Goal: Task Accomplishment & Management: Manage account settings

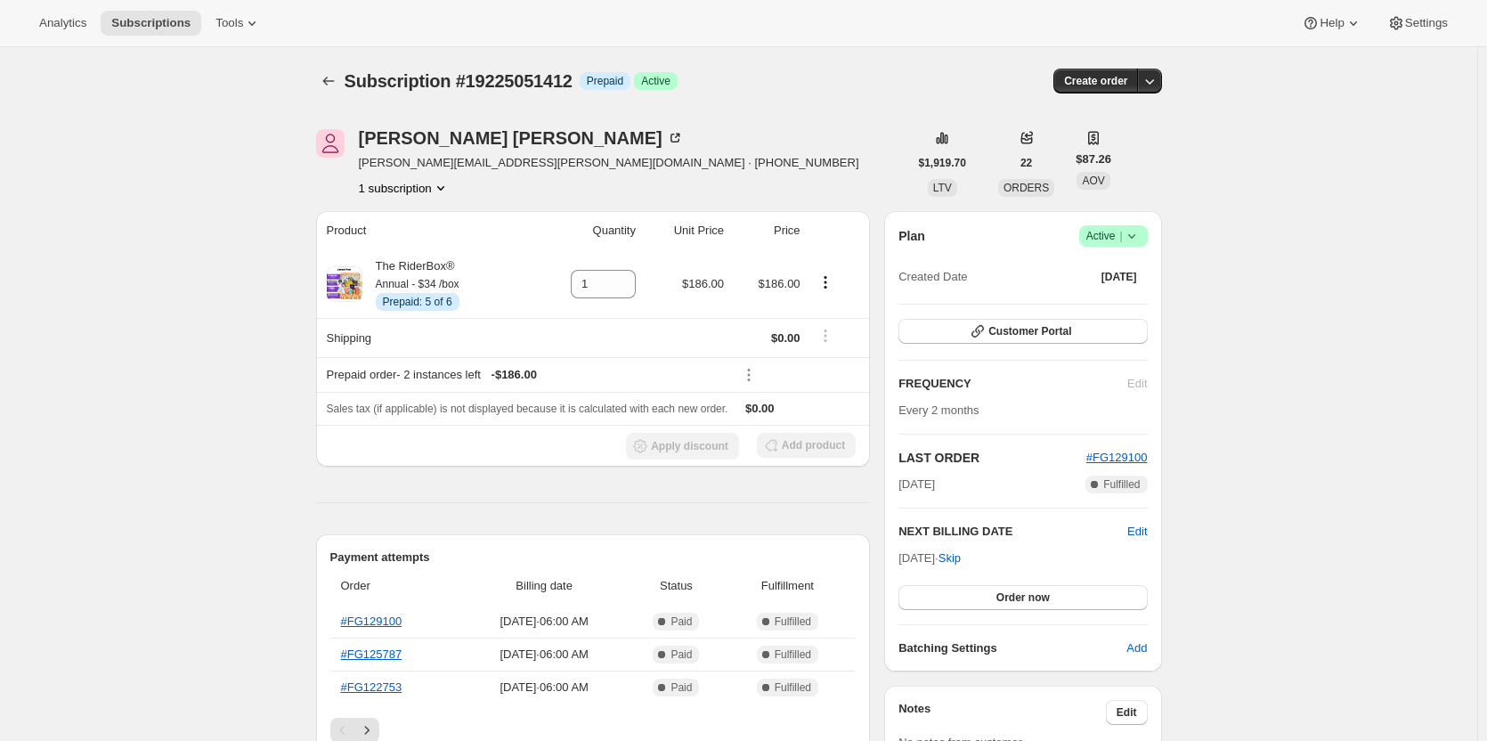
scroll to position [392, 0]
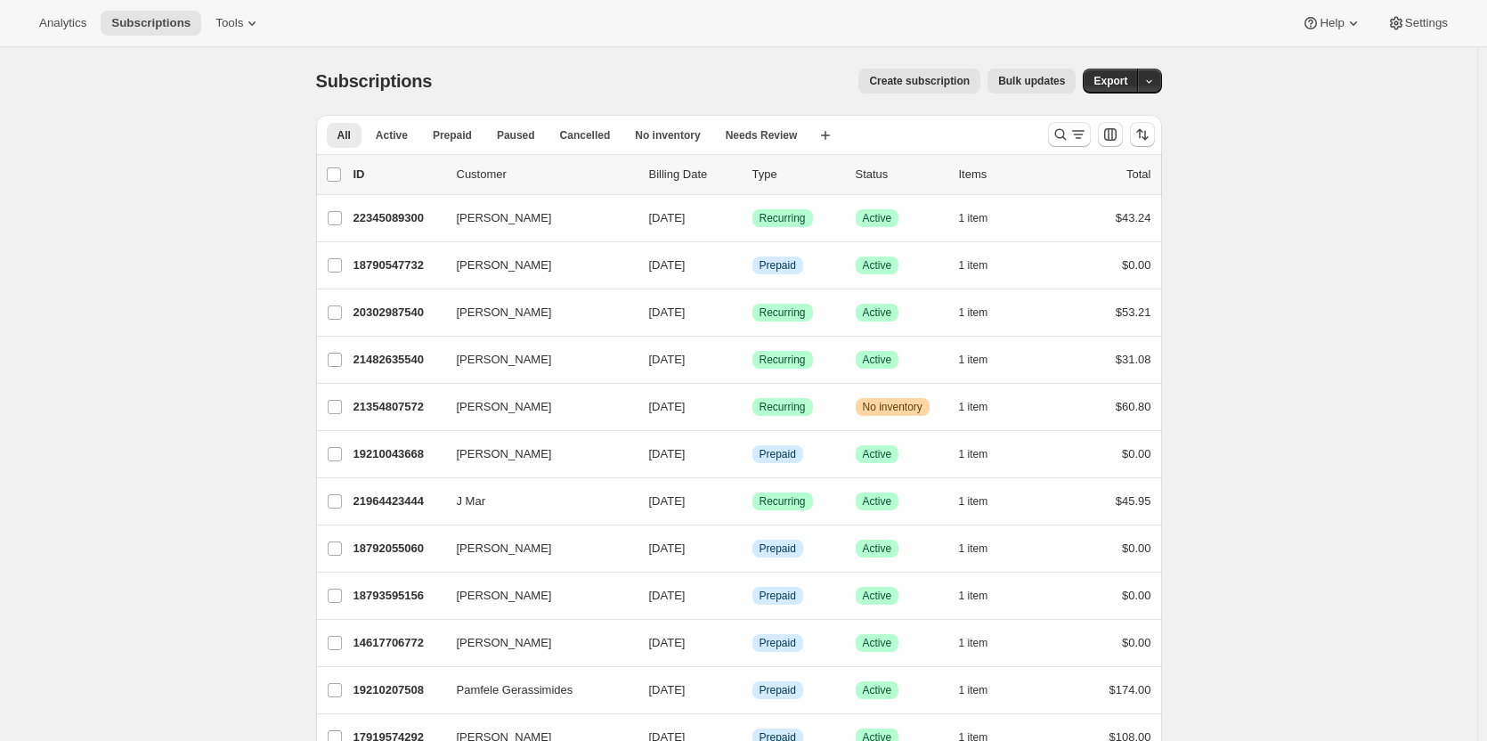
click at [661, 150] on div "All Active Prepaid Paused Cancelled No inventory Needs Review More views All Ac…" at bounding box center [675, 134] width 718 height 39
click at [651, 140] on span "No inventory" at bounding box center [667, 135] width 65 height 14
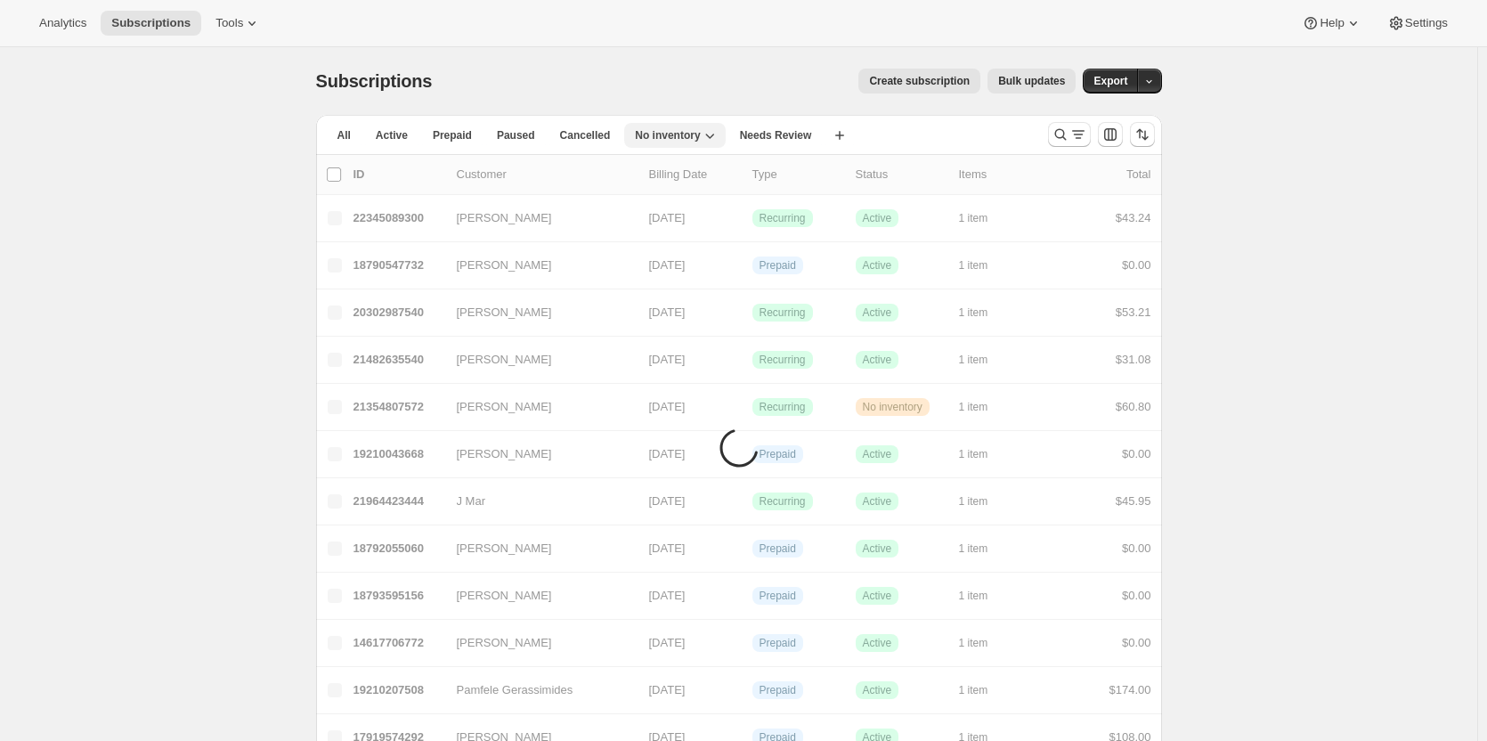
click at [649, 133] on span "No inventory" at bounding box center [667, 135] width 65 height 14
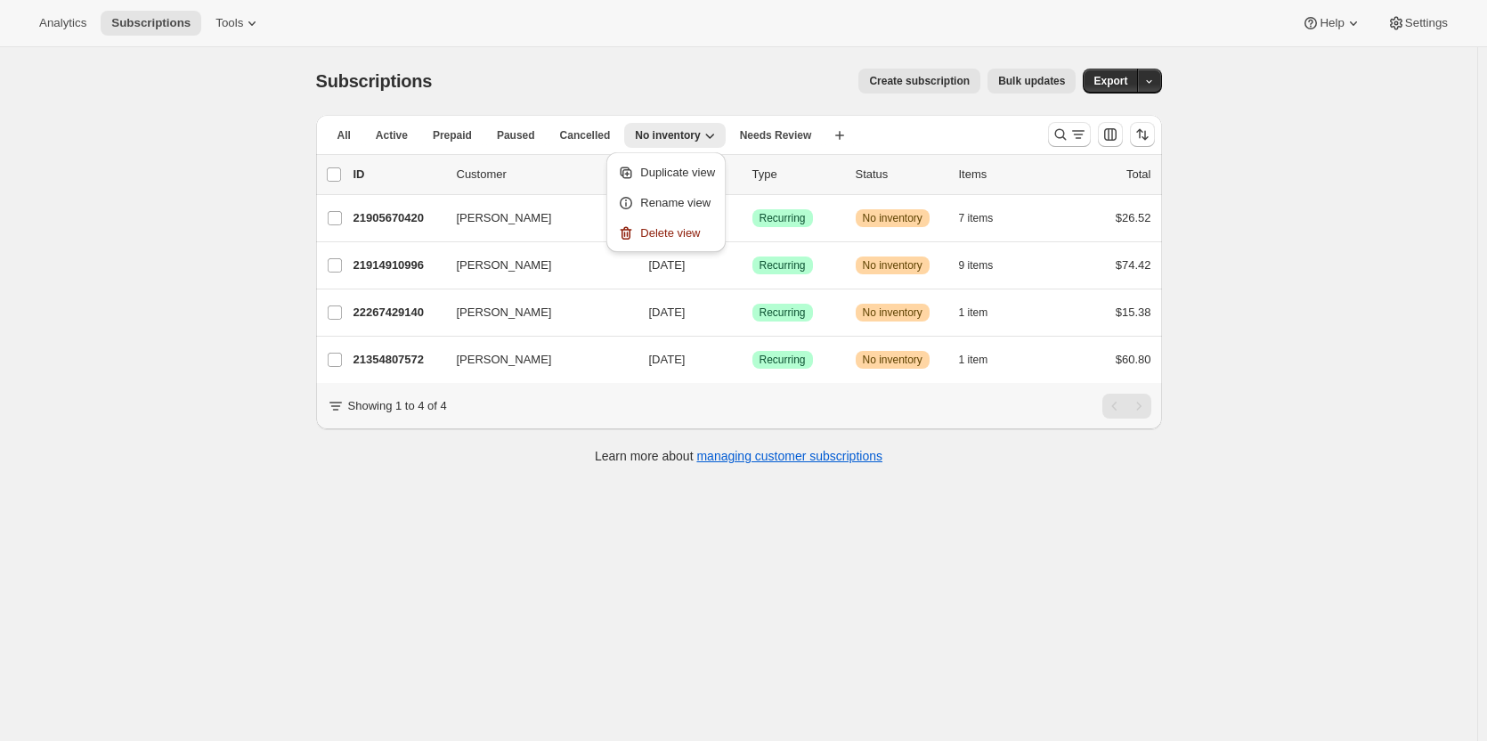
click at [948, 453] on div "All Active Prepaid Paused Cancelled No inventory Needs Review More views All Ac…" at bounding box center [739, 299] width 846 height 368
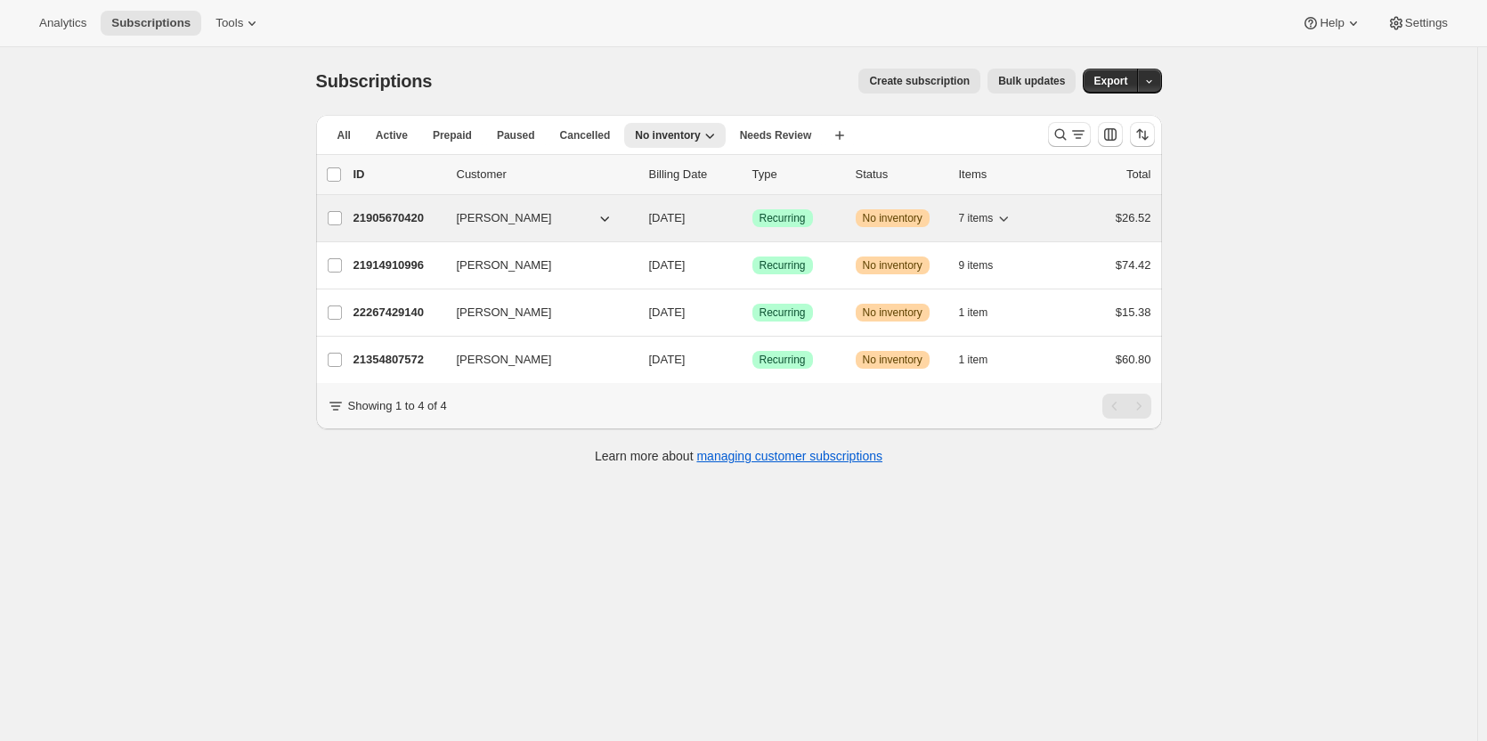
click at [817, 223] on div "Success Recurring" at bounding box center [796, 218] width 89 height 18
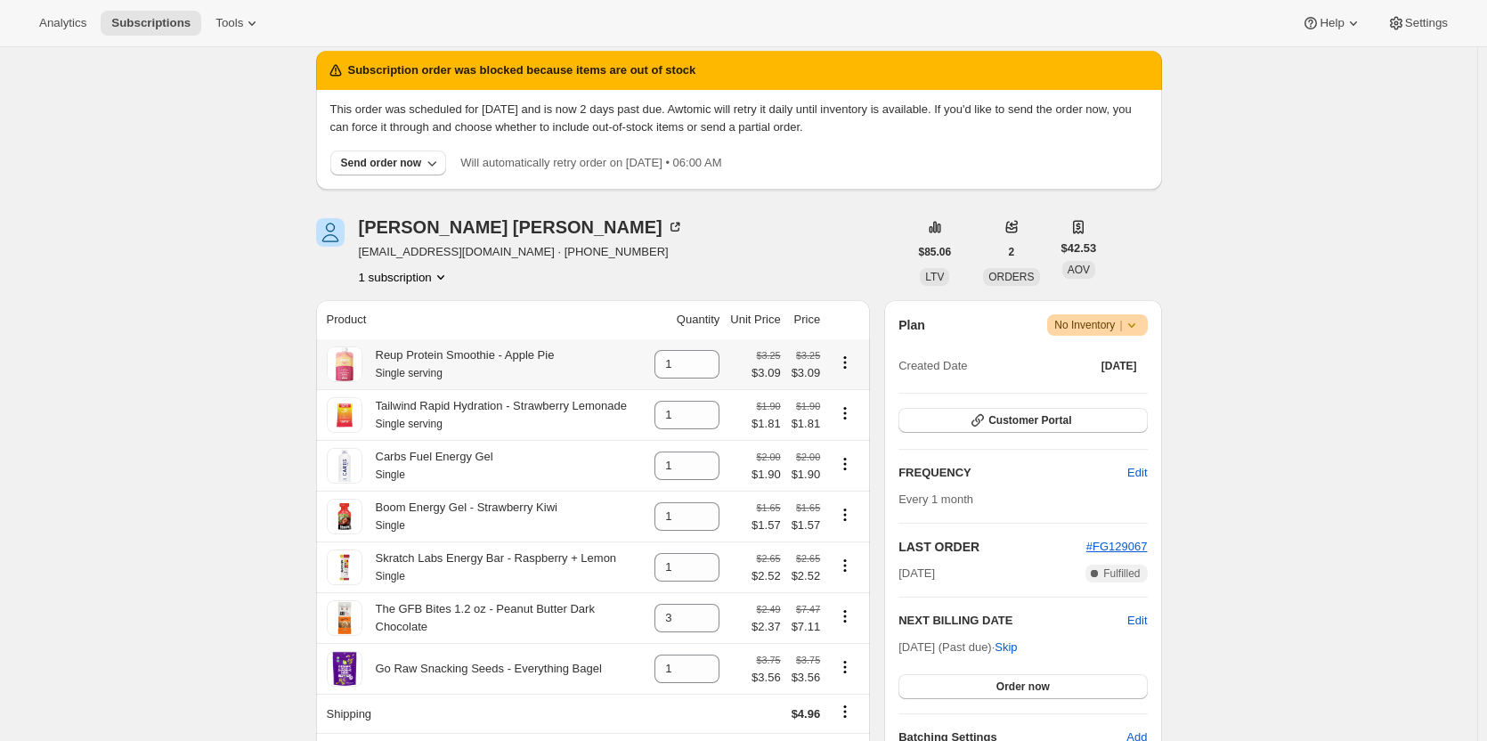
scroll to position [155, 0]
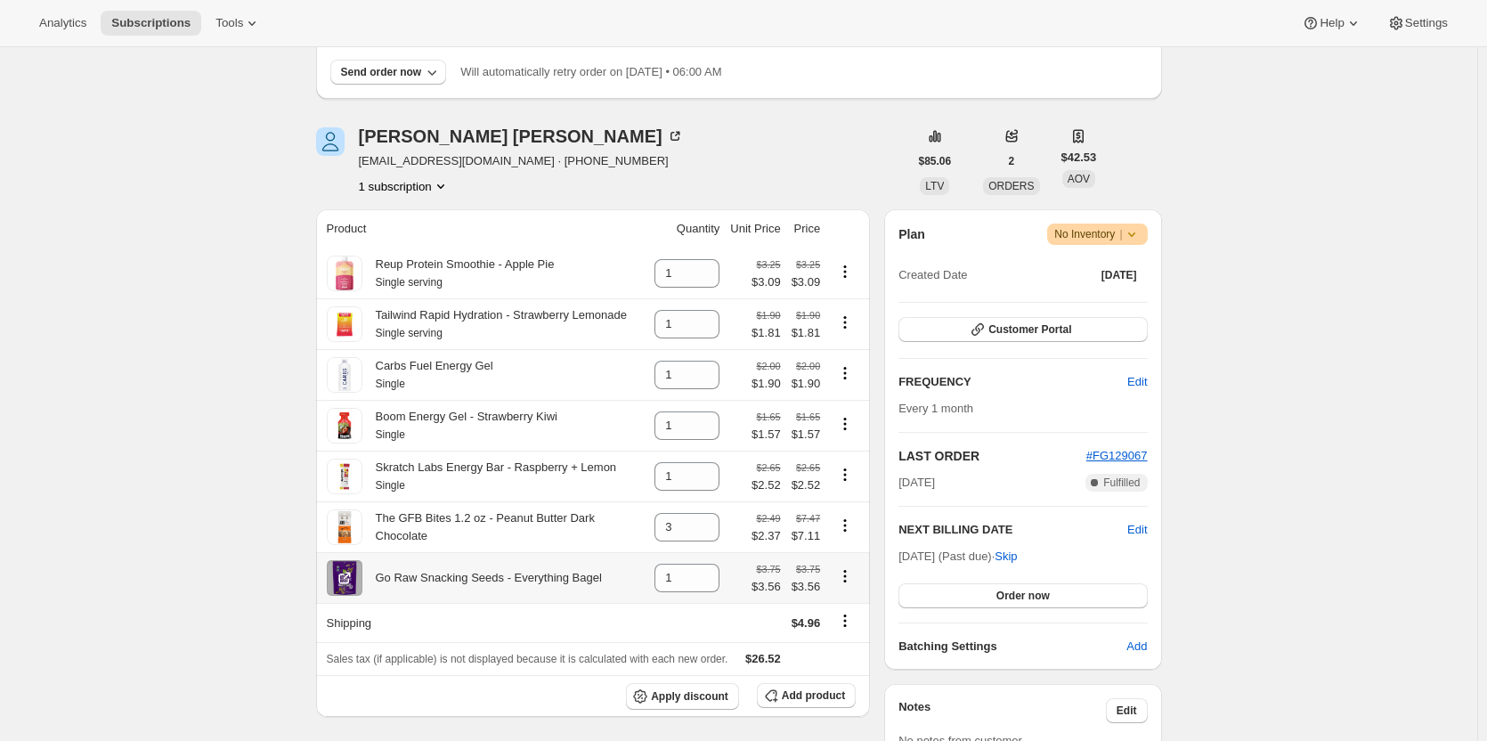
click at [854, 585] on icon "Product actions" at bounding box center [845, 576] width 18 height 18
click at [827, 621] on span "Remove" at bounding box center [837, 615] width 43 height 13
type input "0"
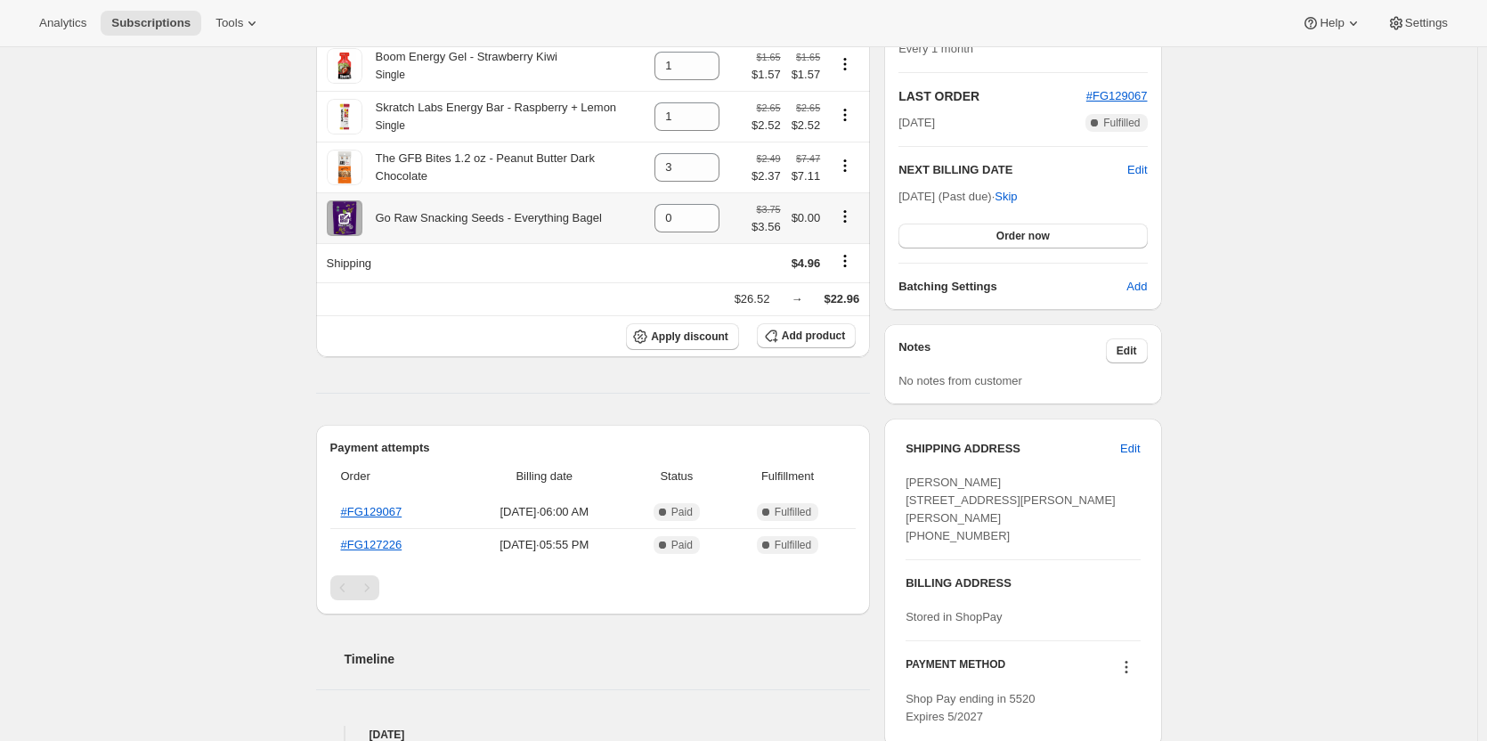
scroll to position [0, 0]
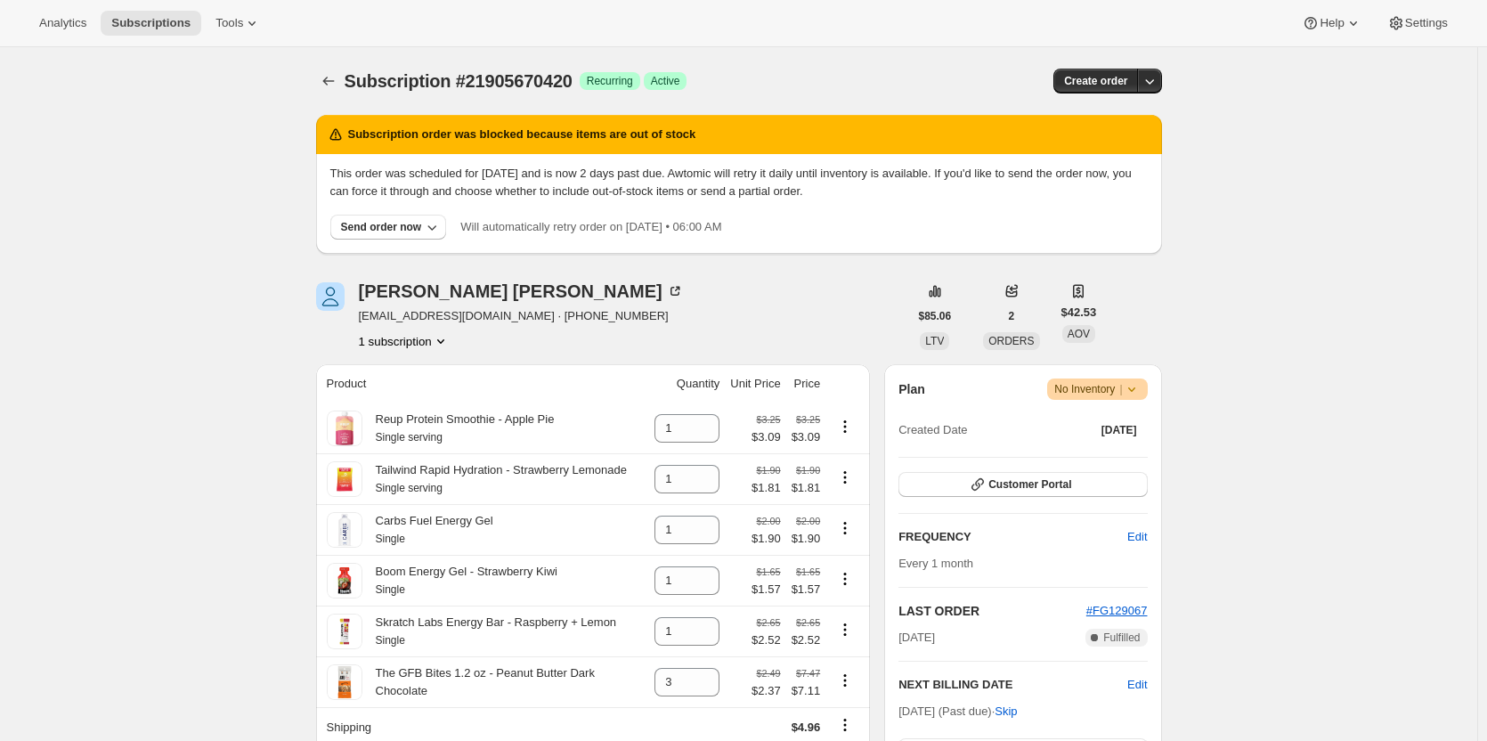
click at [336, 95] on div "Subscription #21905670420. This page is ready Subscription #21905670420 Success…" at bounding box center [739, 81] width 846 height 68
click at [335, 85] on icon "Subscriptions" at bounding box center [329, 81] width 18 height 18
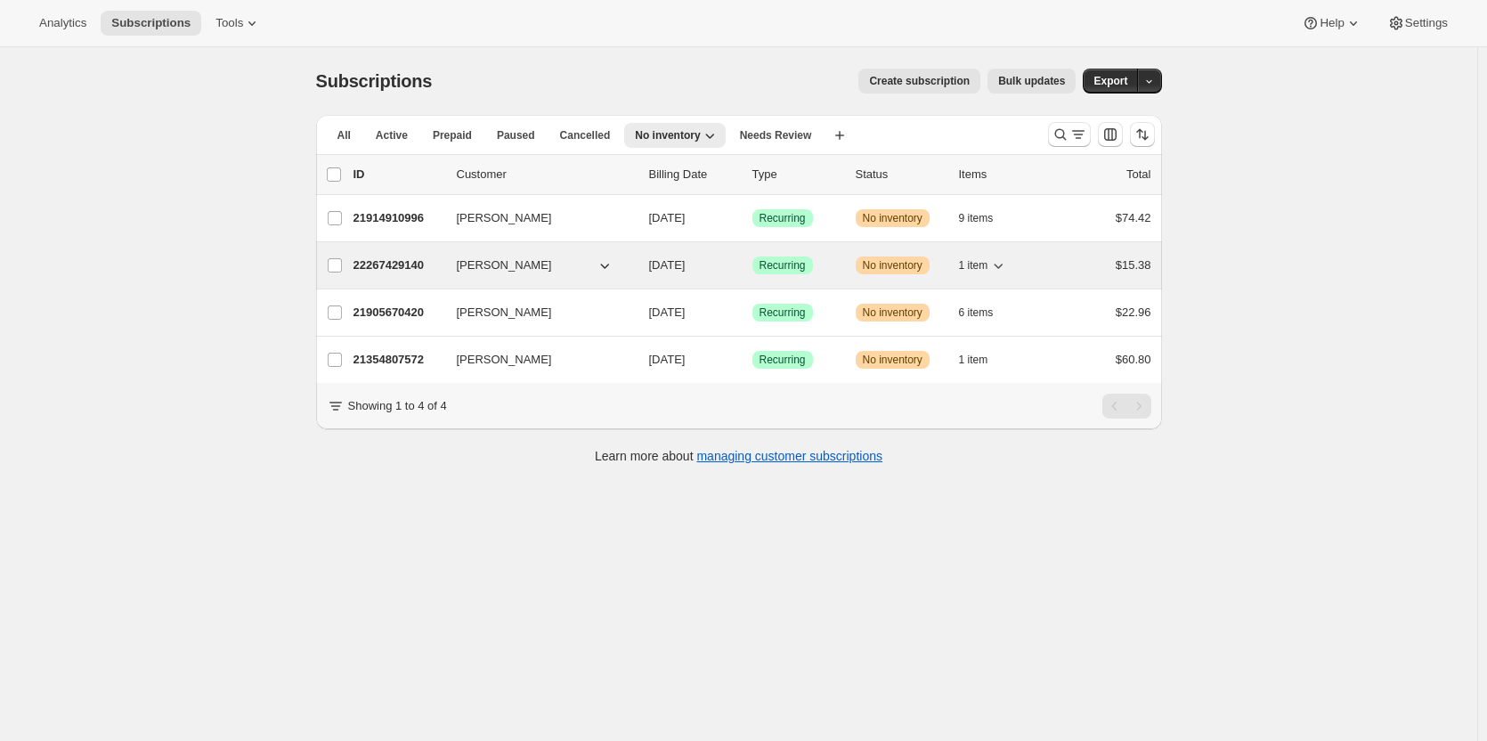
click at [835, 265] on div "Success Recurring" at bounding box center [796, 265] width 89 height 18
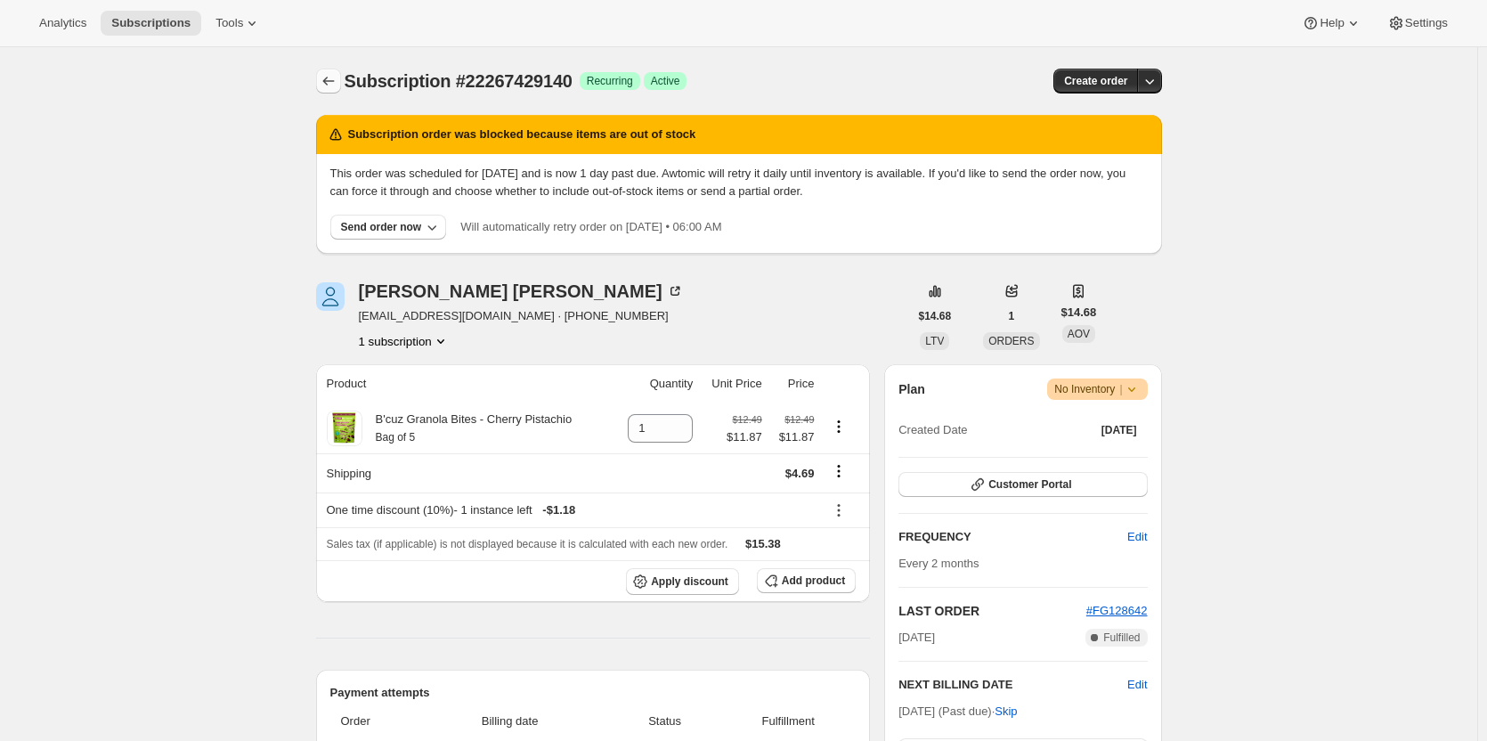
click at [329, 76] on icon "Subscriptions" at bounding box center [329, 81] width 18 height 18
